Goal: Check status: Check status

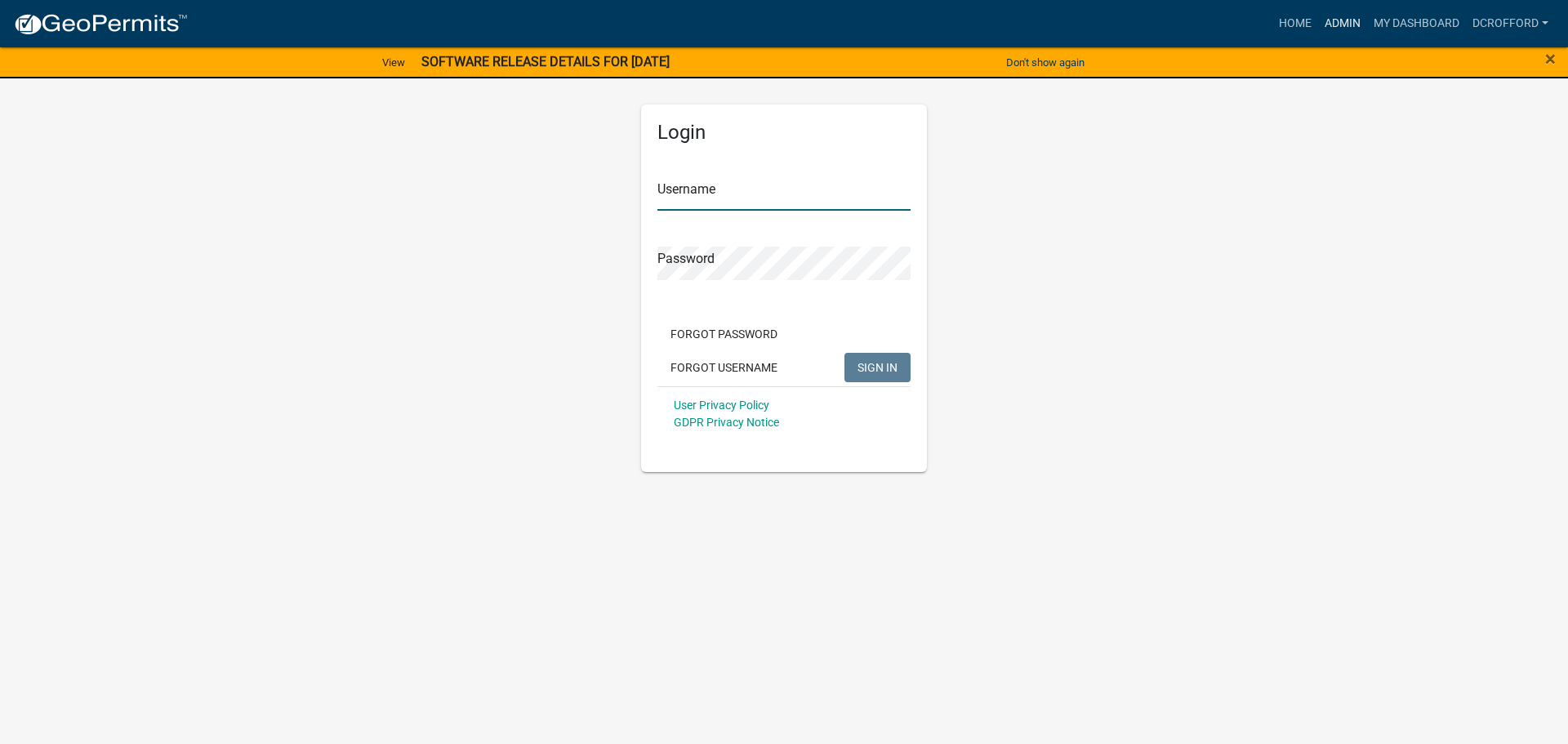
type input "dcrofford"
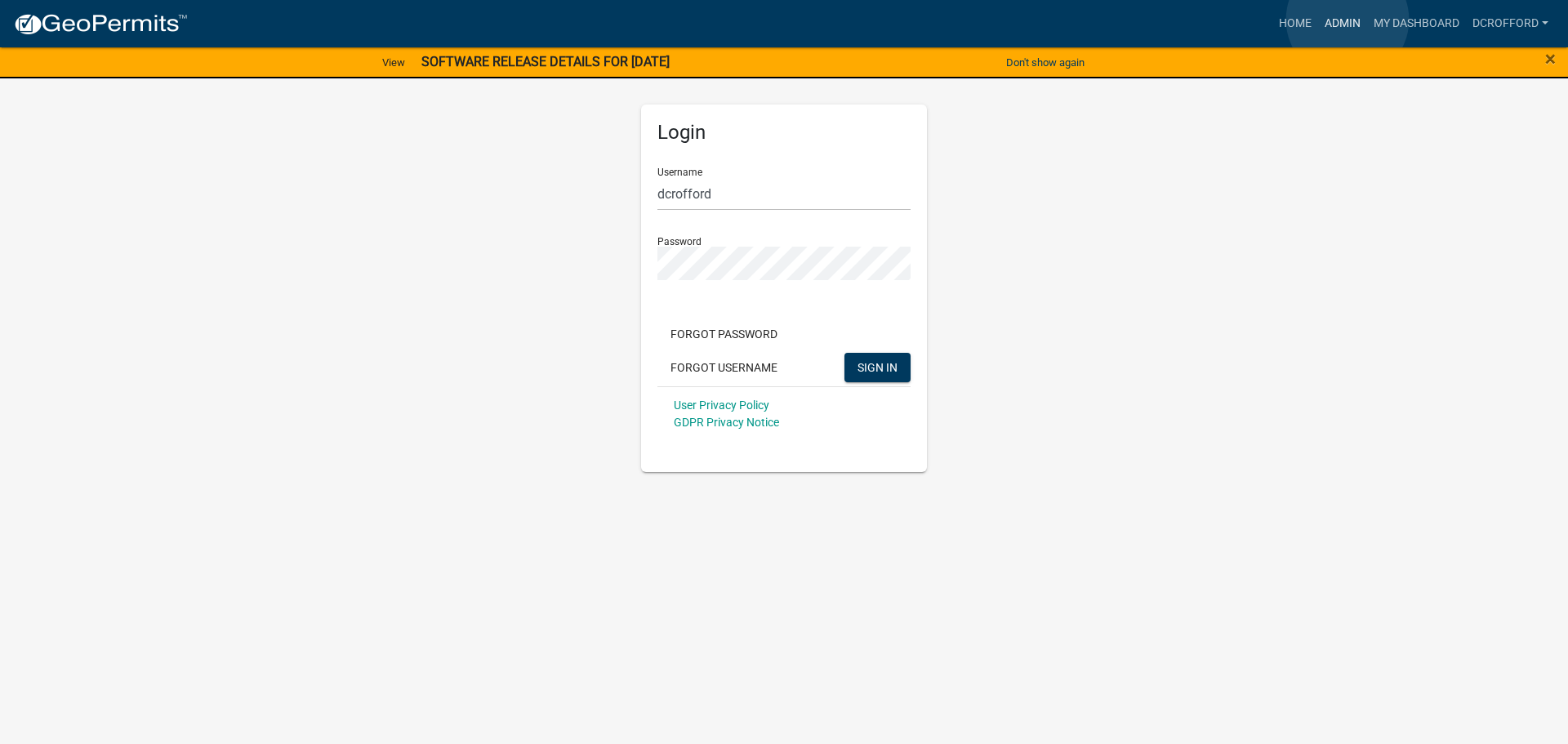
click at [1348, 20] on link "Admin" at bounding box center [1342, 24] width 49 height 31
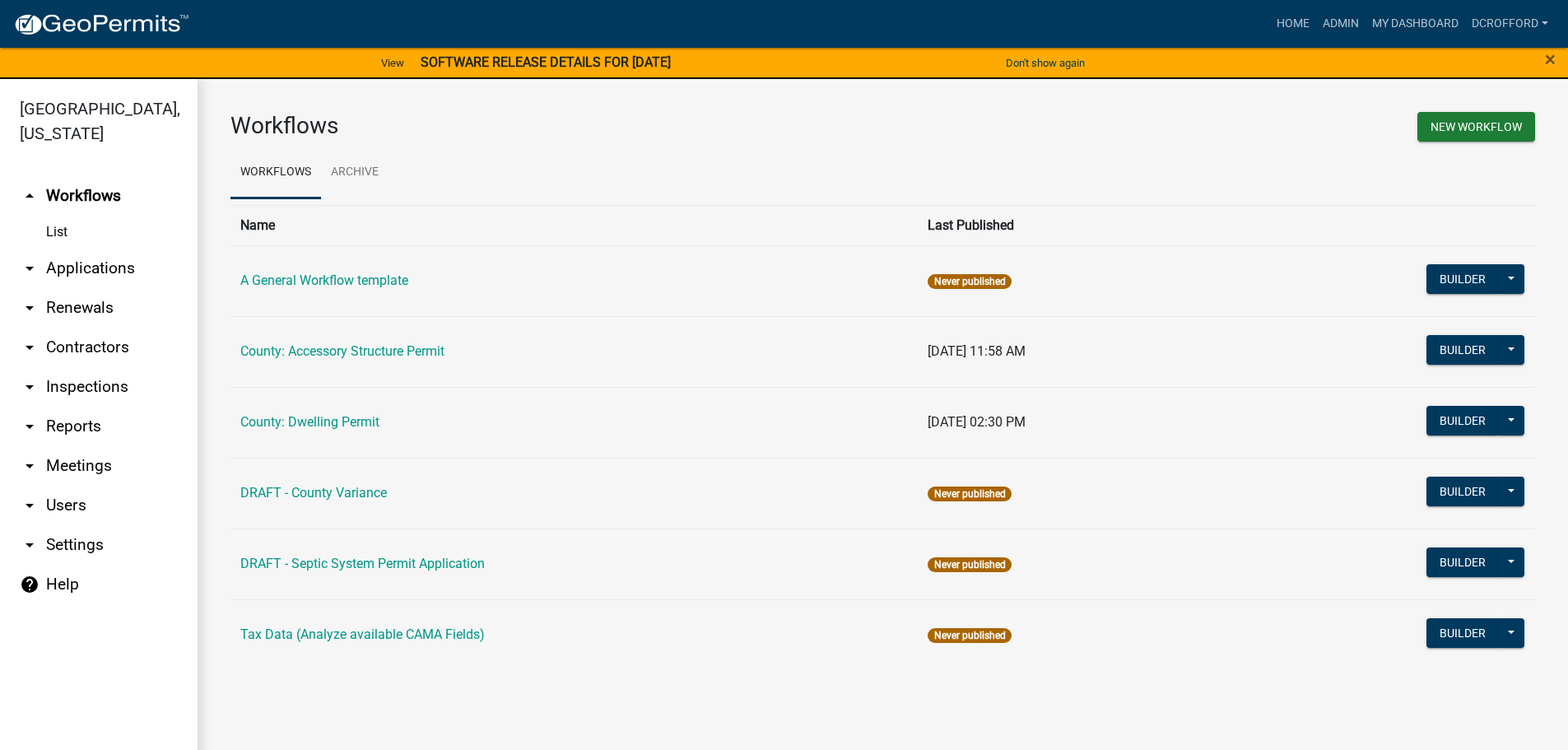
click at [74, 248] on link "List" at bounding box center [99, 232] width 198 height 33
click at [79, 266] on link "arrow_drop_down Applications" at bounding box center [99, 269] width 198 height 40
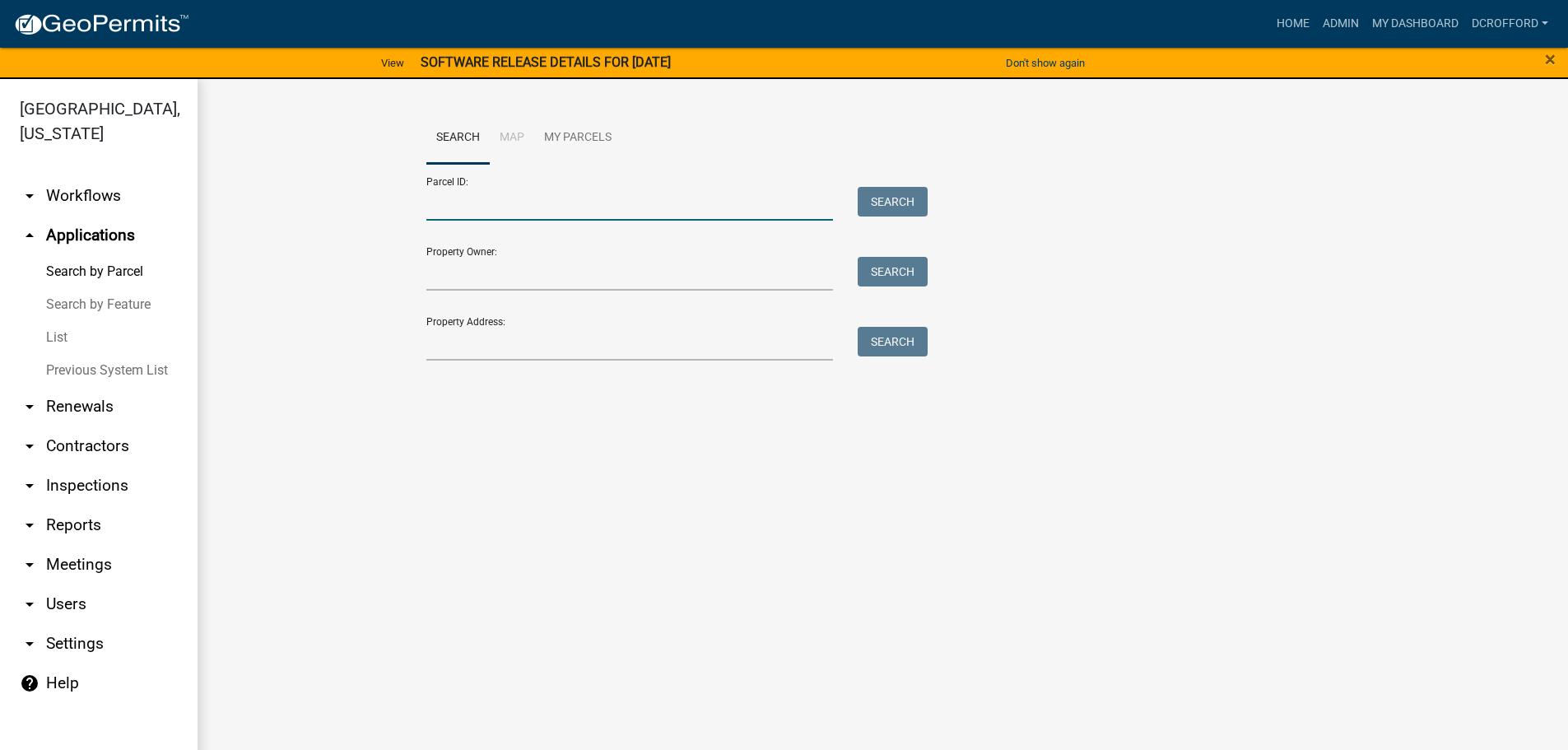
click at [541, 211] on input "Parcel ID:" at bounding box center [630, 204] width 407 height 34
type input "0010174653"
click at [900, 200] on button "Search" at bounding box center [893, 202] width 70 height 30
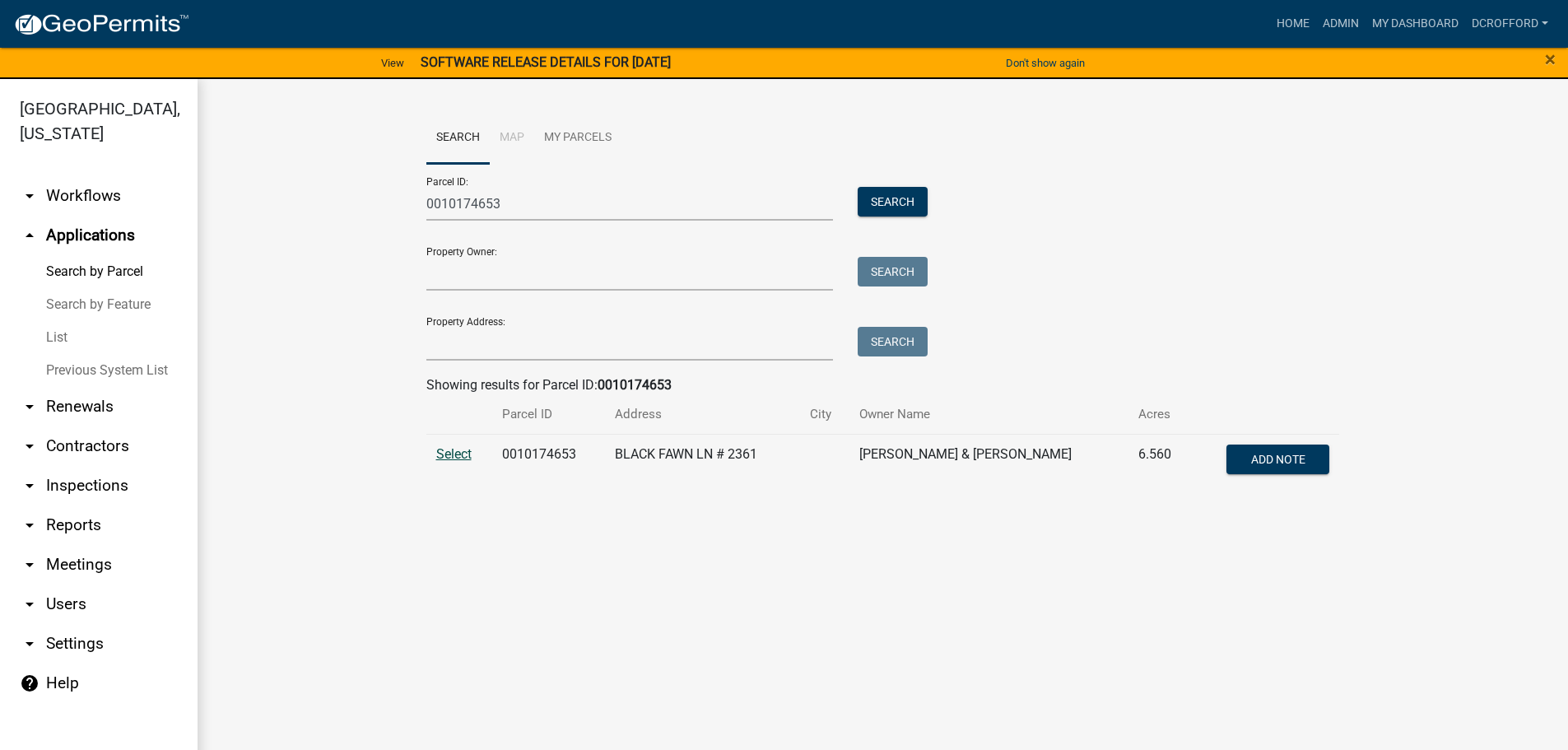
click at [456, 455] on span "Select" at bounding box center [454, 454] width 36 height 16
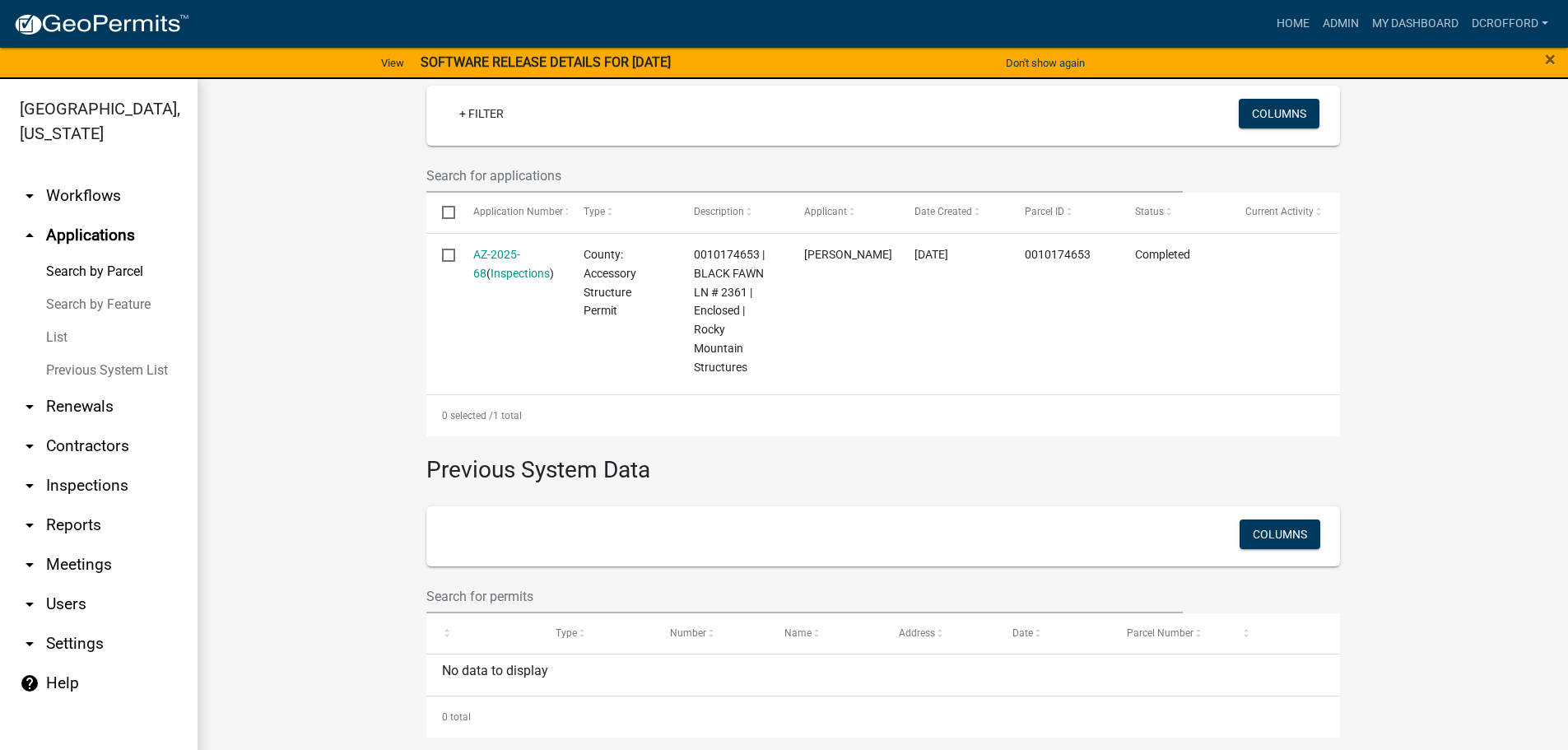
scroll to position [464, 0]
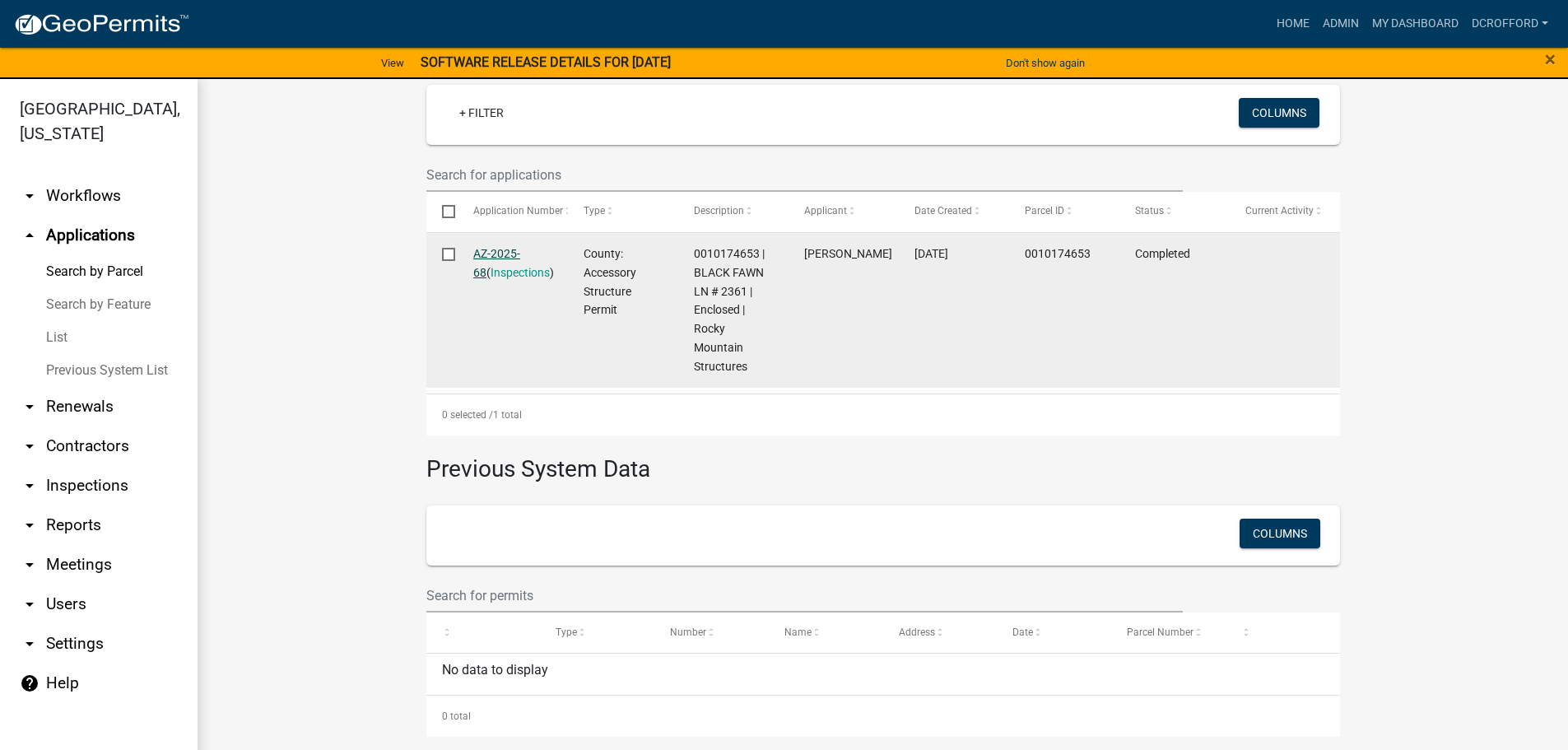
click at [495, 250] on link "AZ-2025-68" at bounding box center [496, 263] width 47 height 32
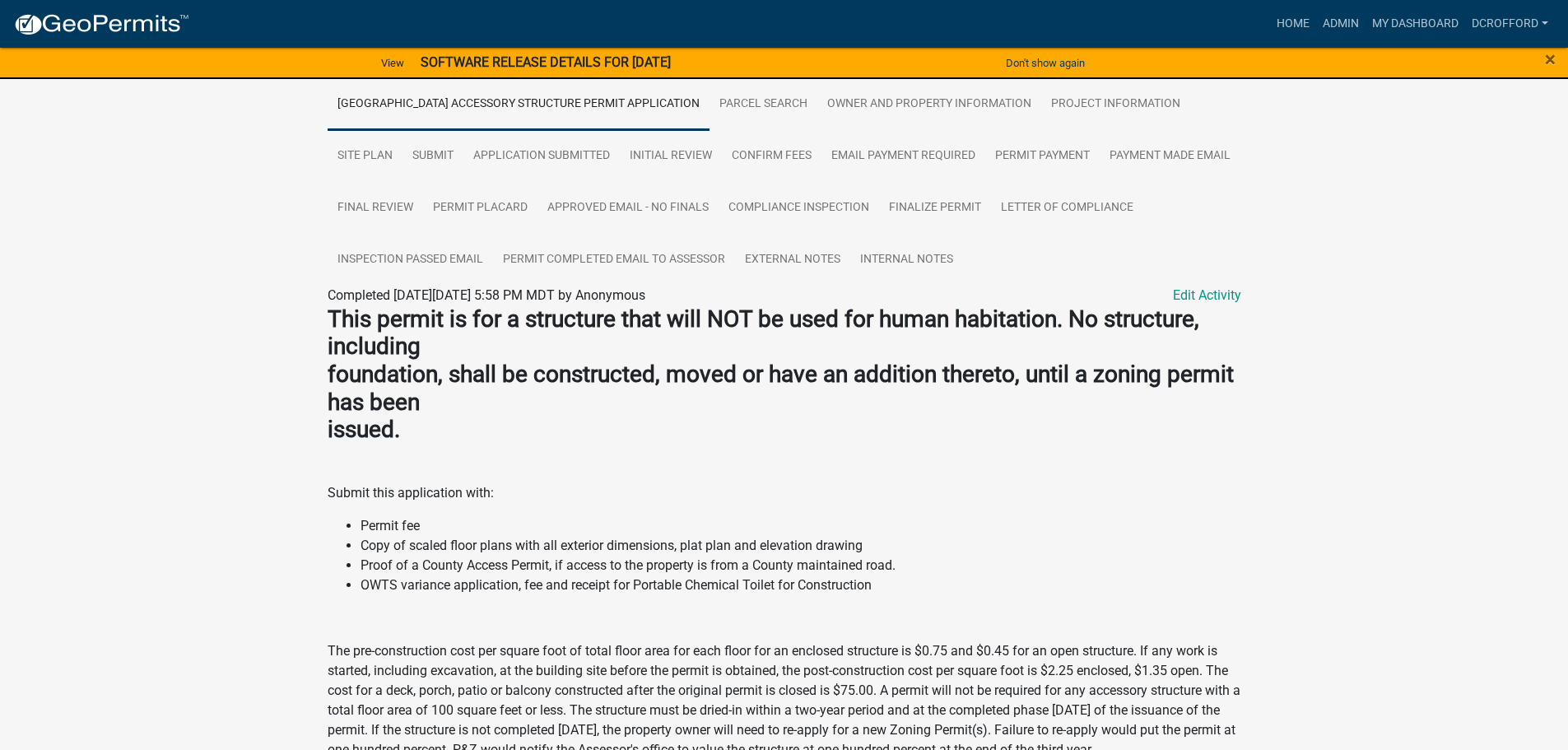
scroll to position [329, 0]
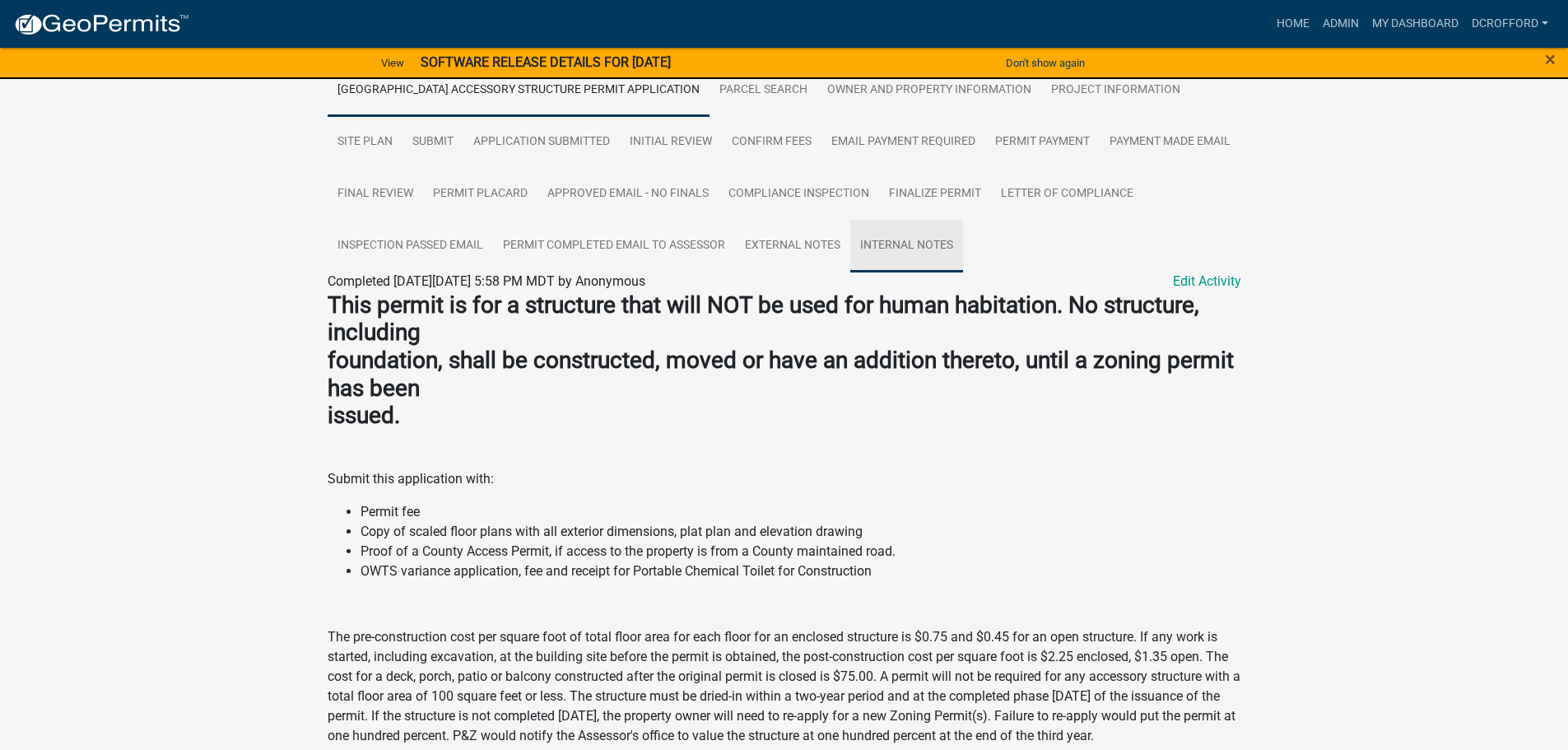
click at [964, 259] on link "Internal Notes" at bounding box center [907, 245] width 113 height 52
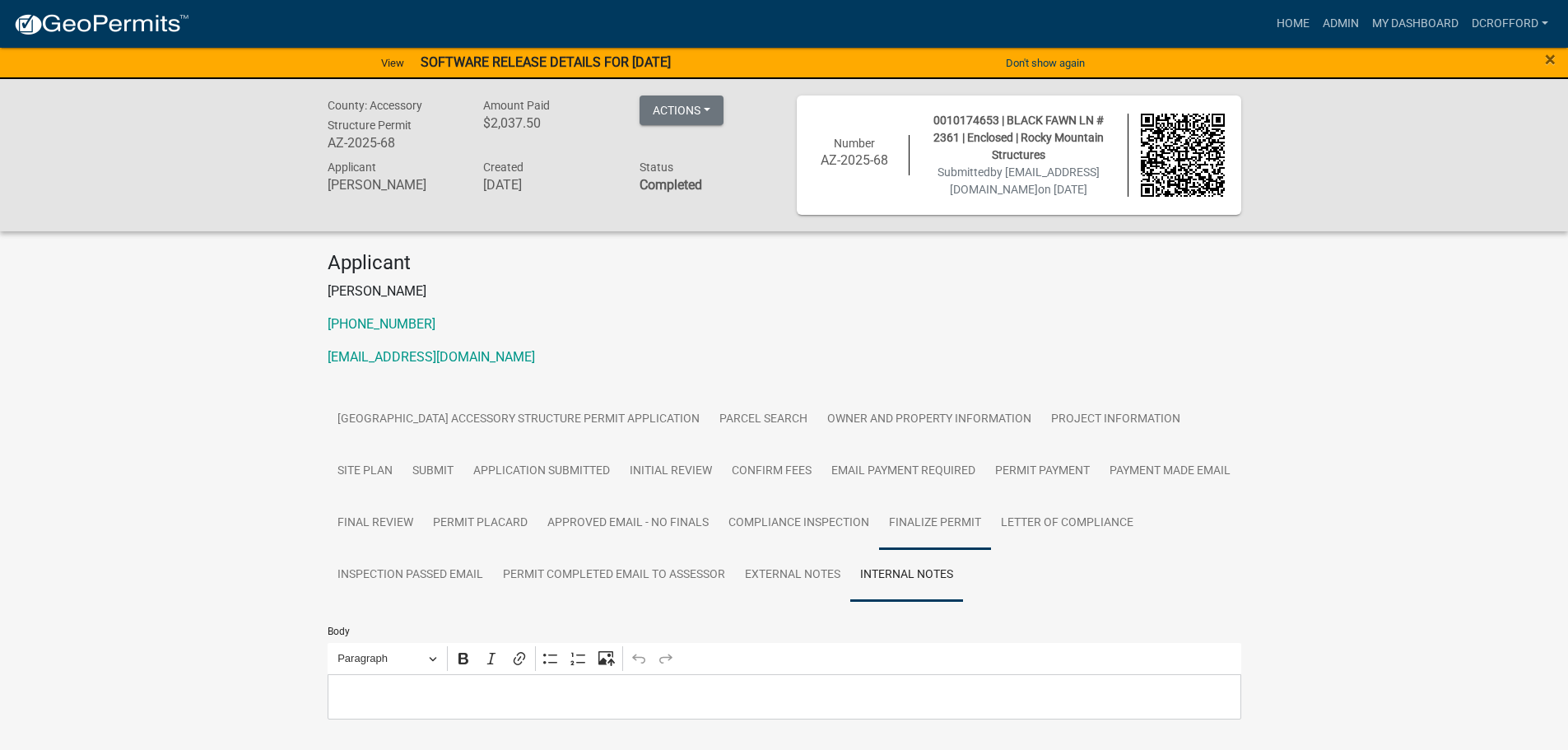
click at [991, 550] on link "Finalize Permit" at bounding box center [935, 523] width 112 height 52
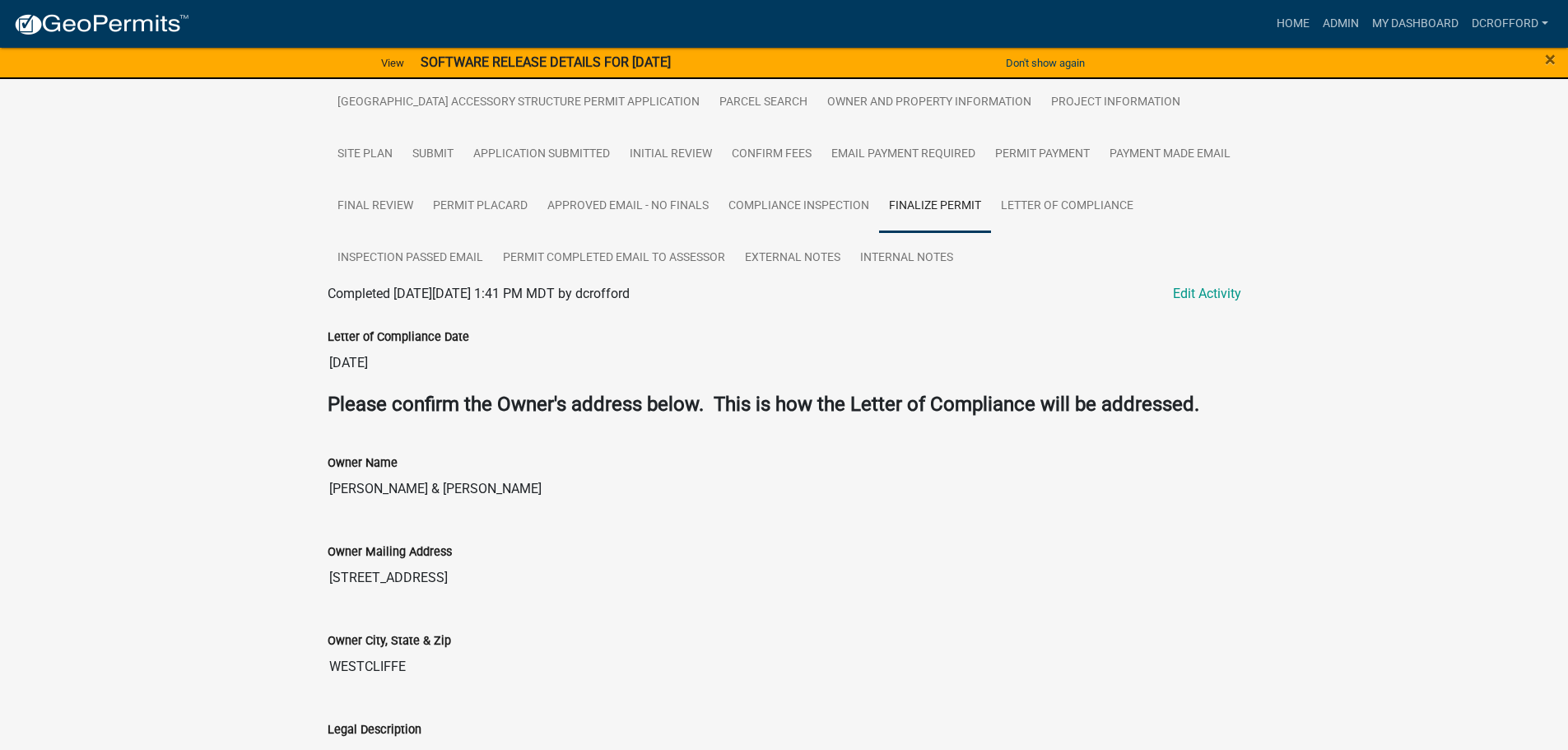
scroll to position [218, 0]
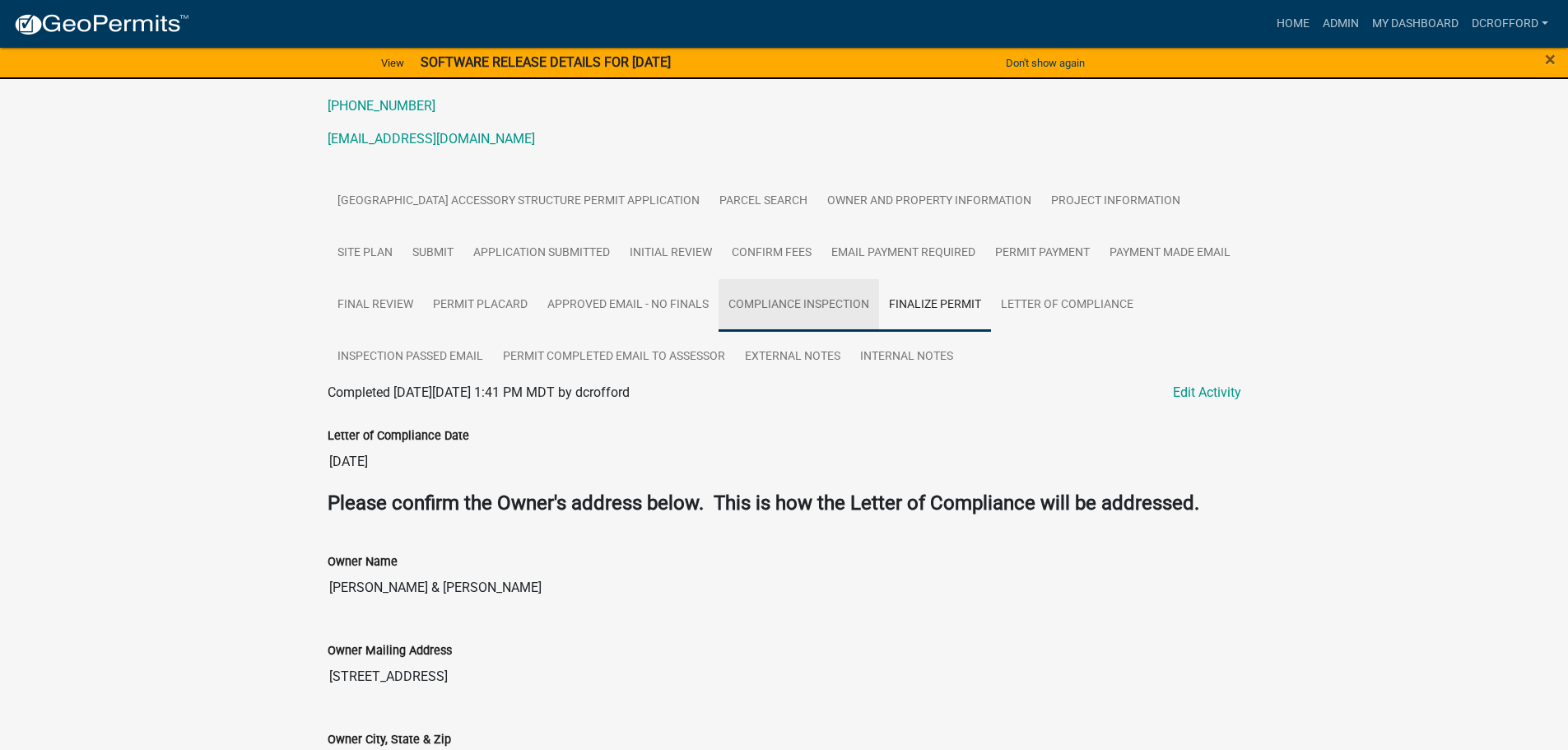
click at [880, 308] on link "Compliance Inspection" at bounding box center [798, 305] width 160 height 52
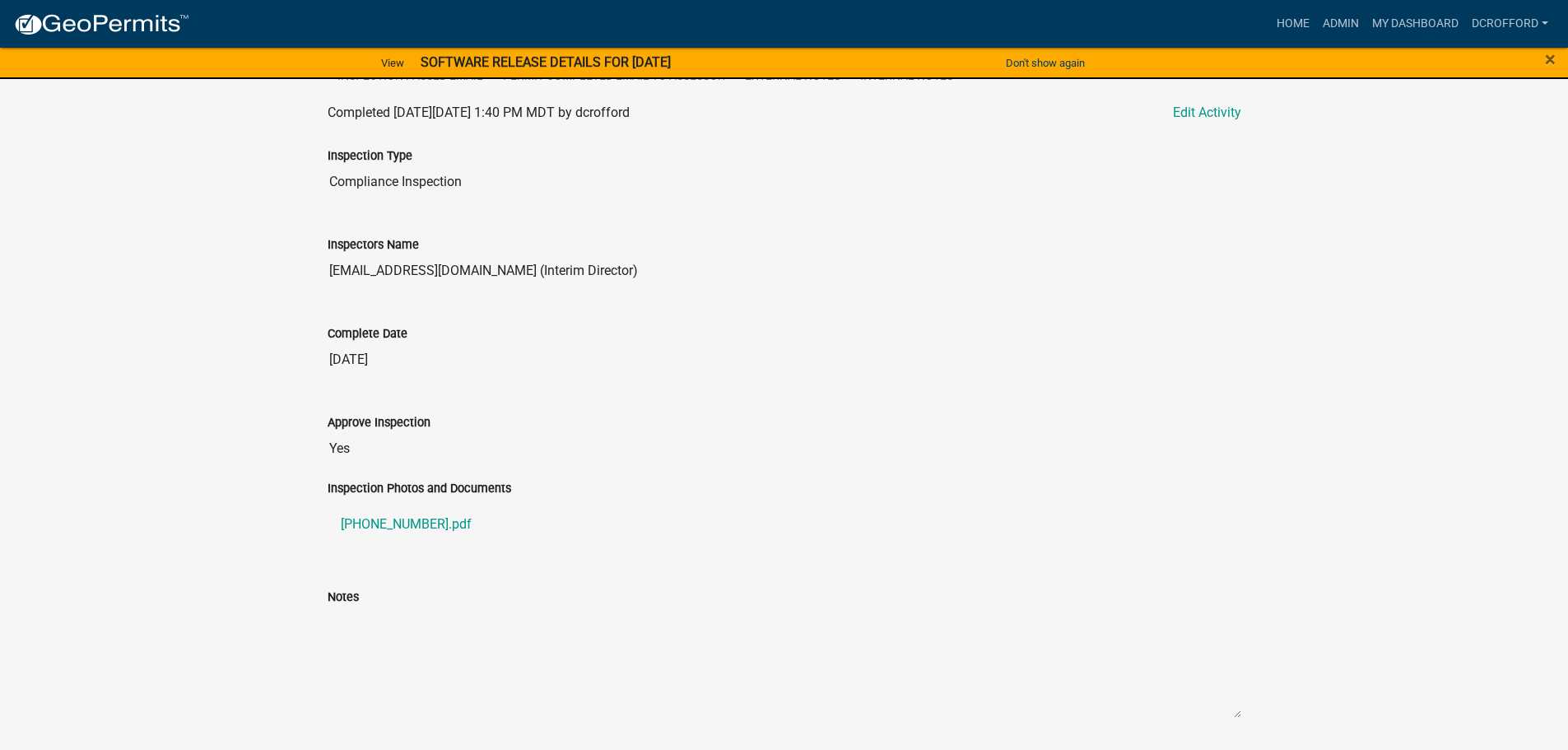
scroll to position [566, 0]
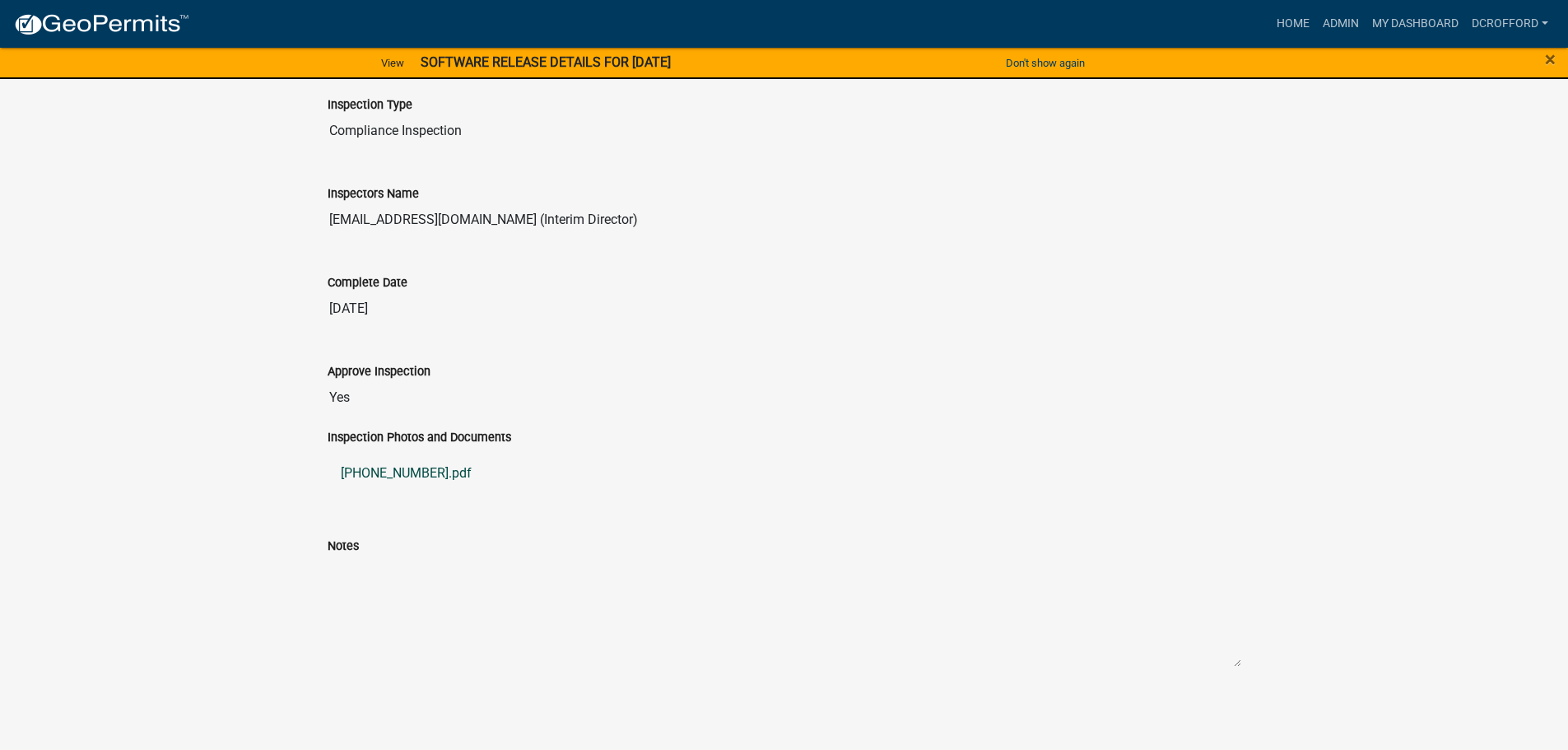
click at [385, 468] on link "[PHONE_NUMBER].pdf" at bounding box center [784, 474] width 914 height 40
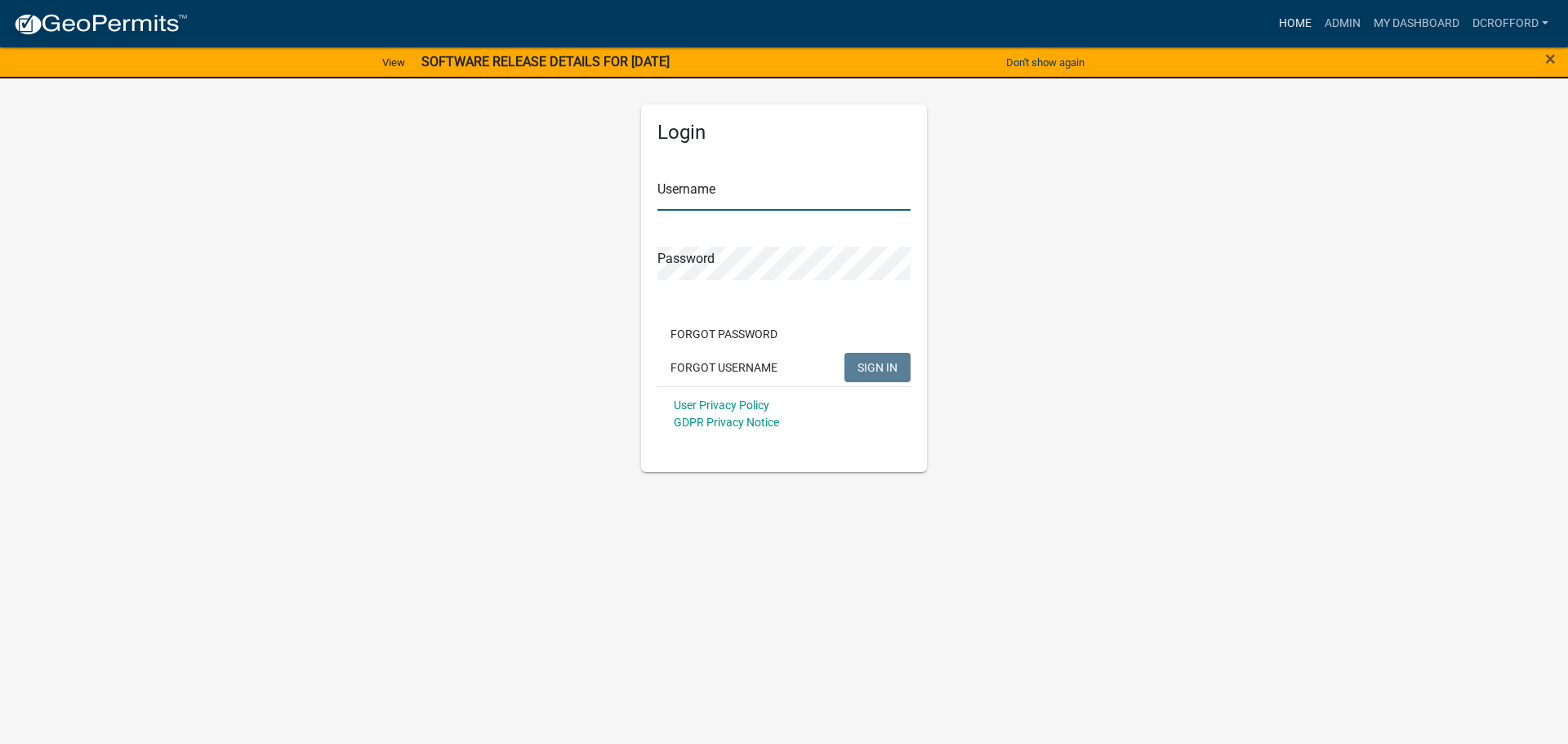
type input "dcrofford"
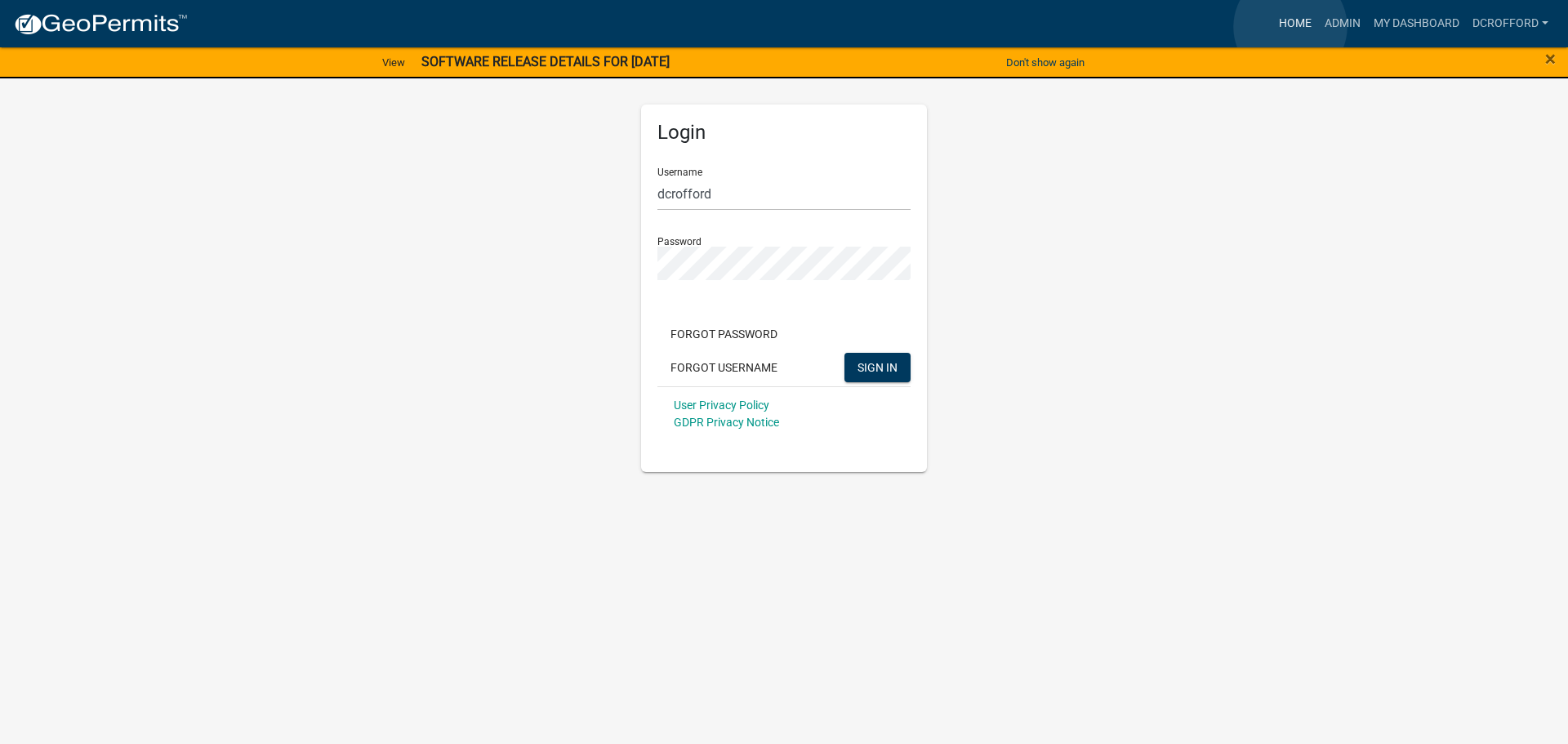
click at [1291, 27] on link "Home" at bounding box center [1295, 24] width 45 height 31
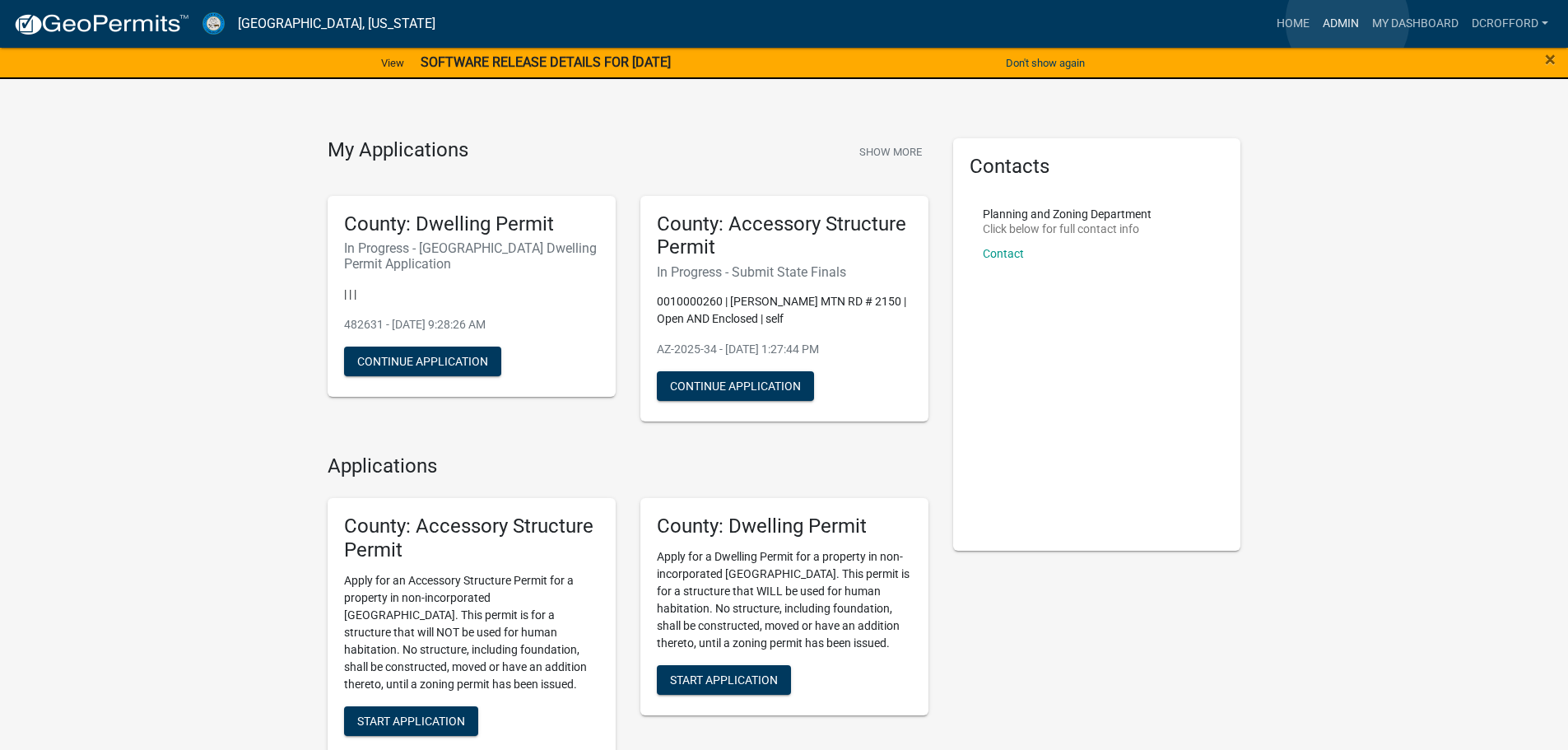
click at [1348, 22] on link "Admin" at bounding box center [1340, 24] width 49 height 32
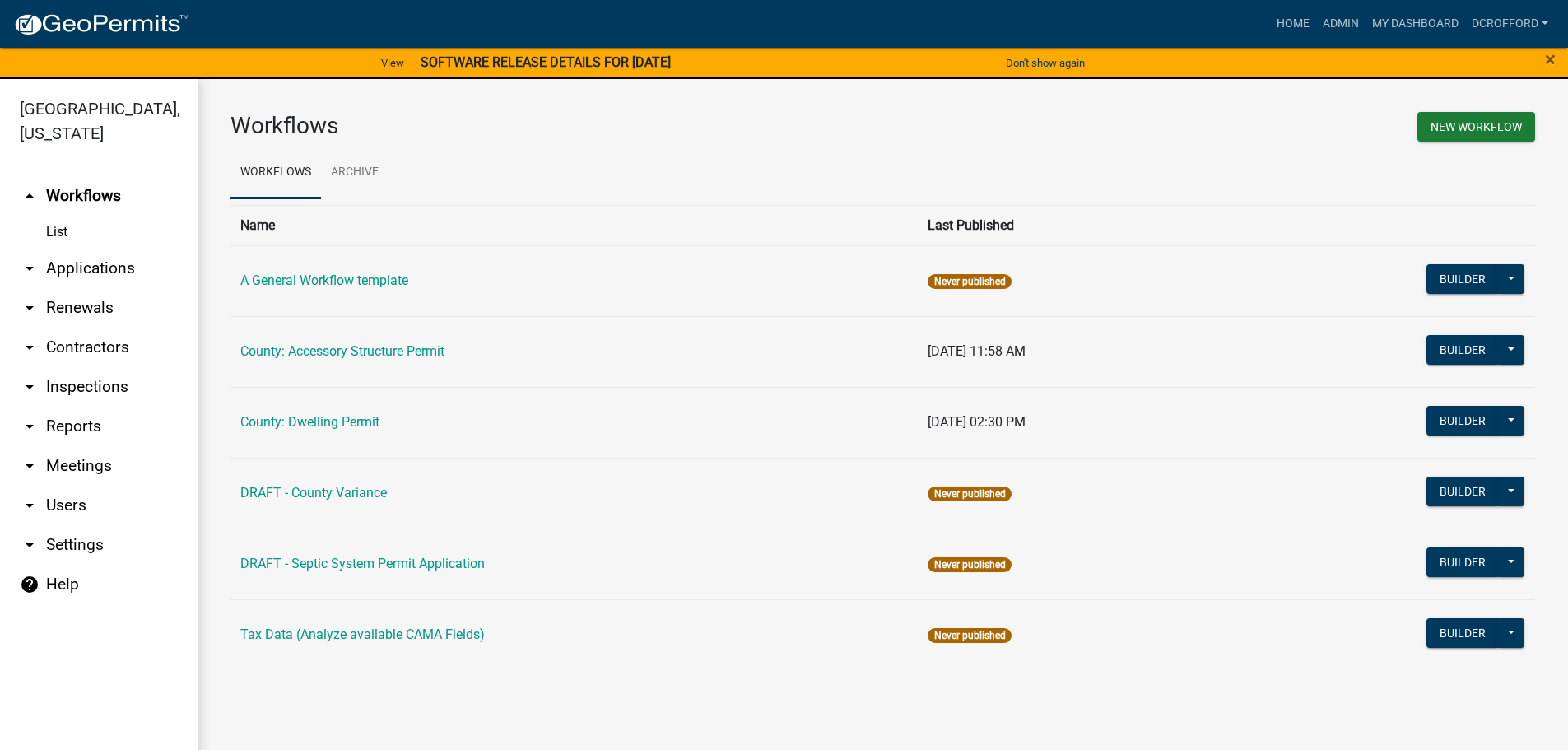
click at [76, 264] on link "arrow_drop_down Applications" at bounding box center [99, 269] width 198 height 40
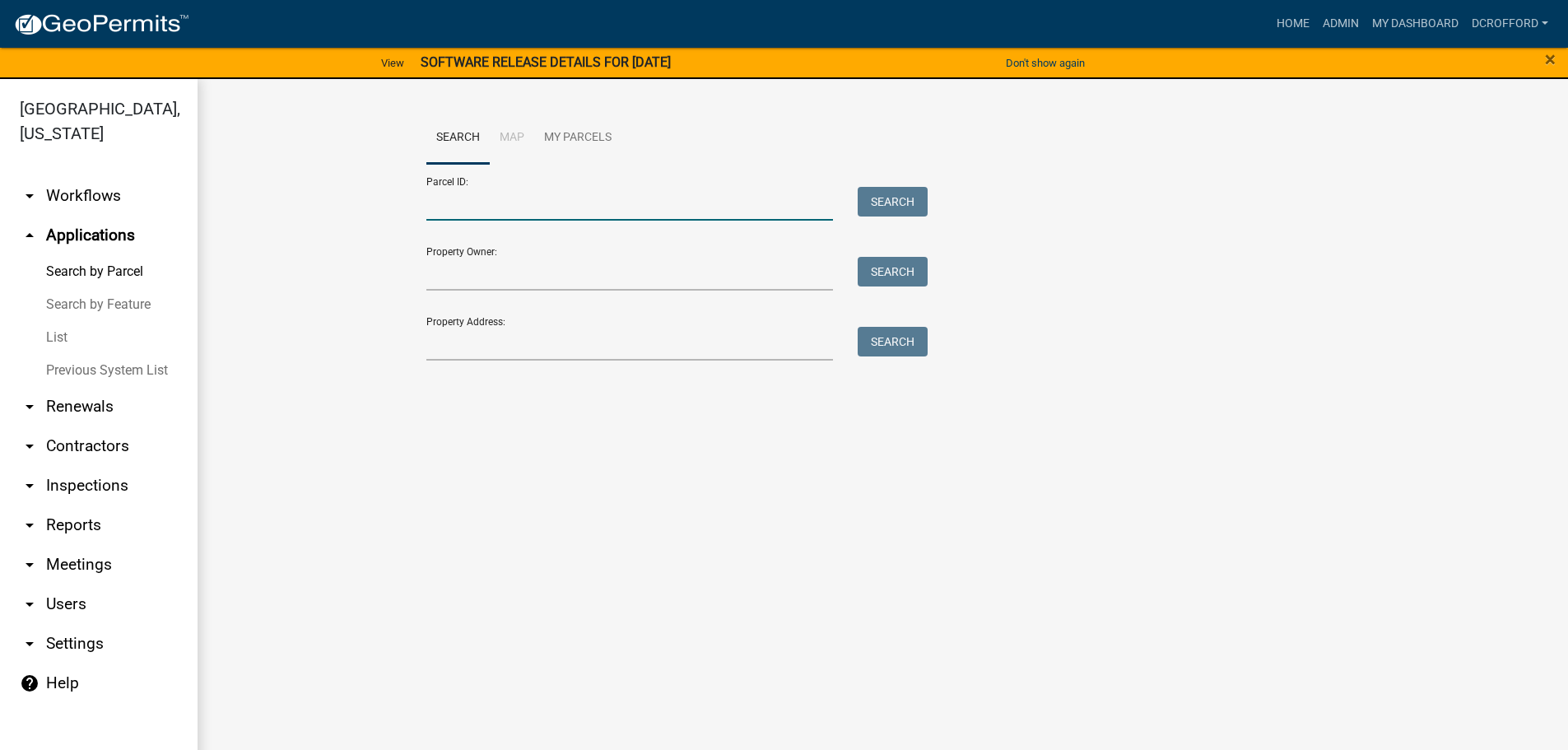
click at [565, 188] on input "Parcel ID:" at bounding box center [630, 204] width 407 height 34
type input "0010142750"
click at [905, 199] on button "Search" at bounding box center [893, 202] width 70 height 30
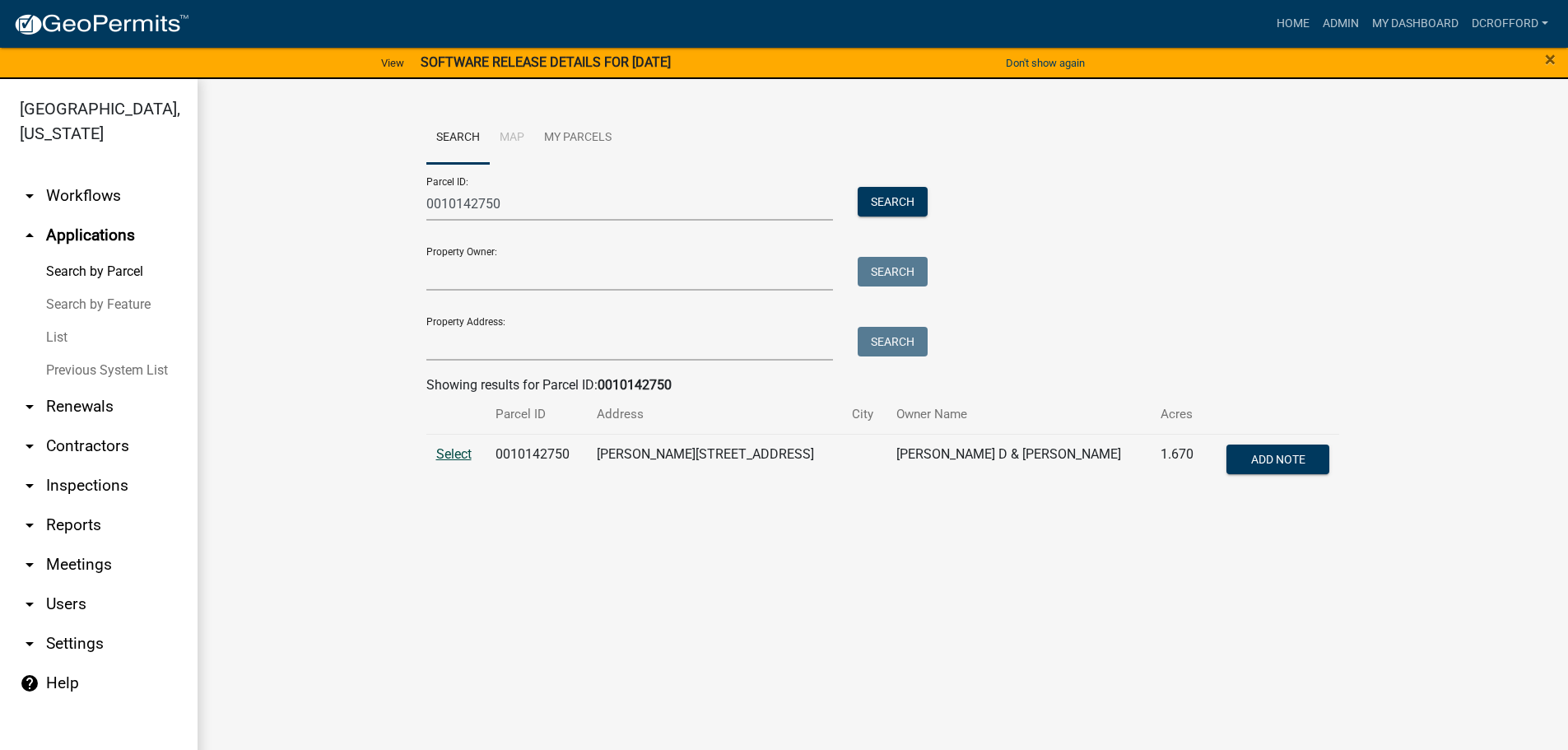
click at [466, 461] on span "Select" at bounding box center [454, 454] width 36 height 16
